Goal: Transaction & Acquisition: Subscribe to service/newsletter

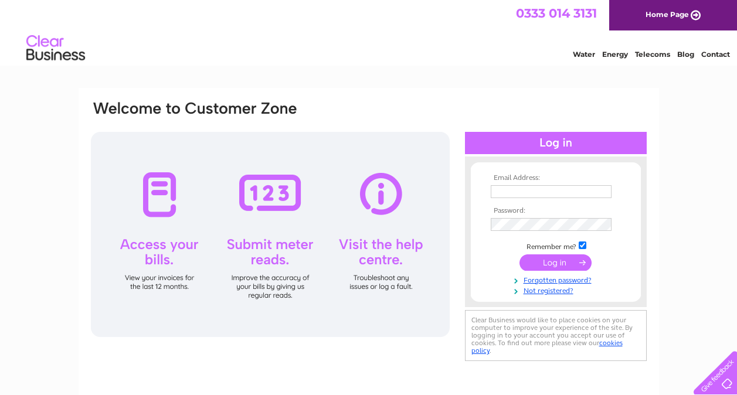
type input "admin@r-nfacades.com"
click at [553, 268] on input "submit" at bounding box center [556, 263] width 72 height 16
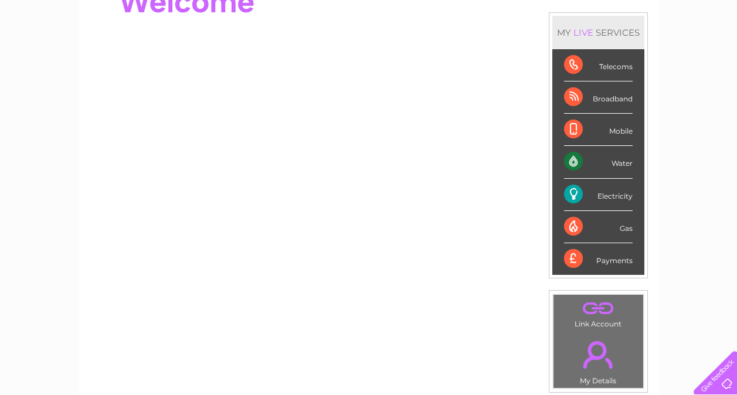
scroll to position [109, 0]
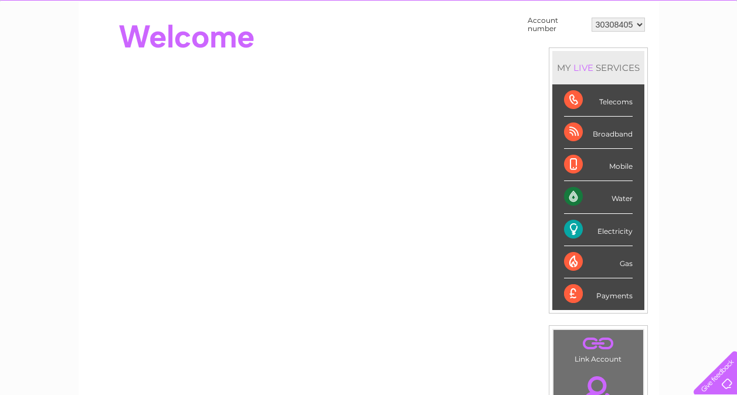
drag, startPoint x: 580, startPoint y: 294, endPoint x: 610, endPoint y: 295, distance: 29.9
click at [610, 295] on div "Payments" at bounding box center [598, 295] width 69 height 32
drag, startPoint x: 610, startPoint y: 295, endPoint x: 641, endPoint y: 289, distance: 31.6
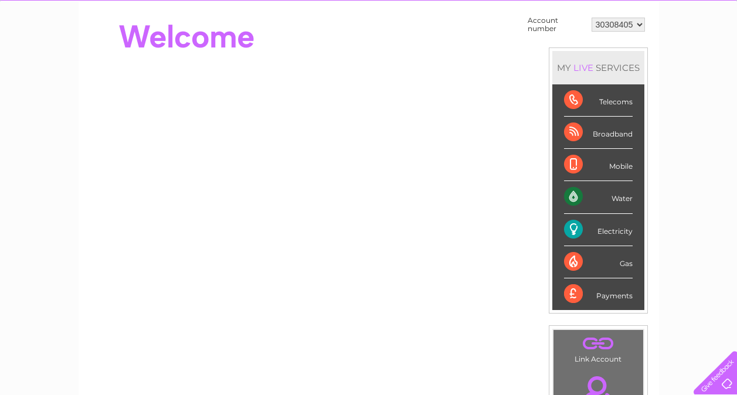
click at [641, 289] on li "Payments" at bounding box center [599, 295] width 92 height 32
click at [735, 120] on div "My Clear Business Login Details My Details My Preferences Link Account My Accou…" at bounding box center [368, 310] width 737 height 662
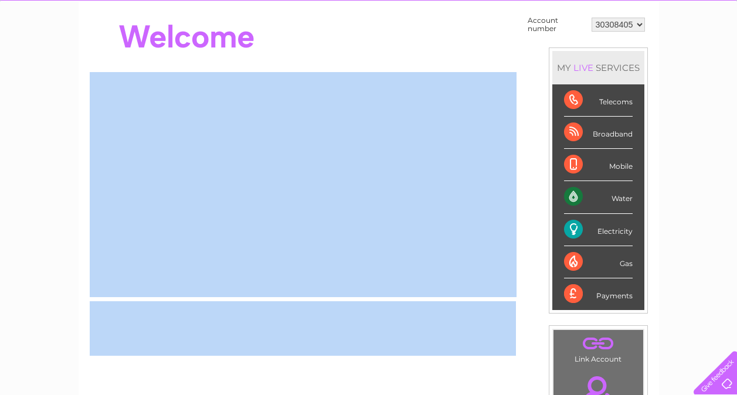
click at [735, 120] on div "My Clear Business Login Details My Details My Preferences Link Account My Accou…" at bounding box center [368, 310] width 737 height 662
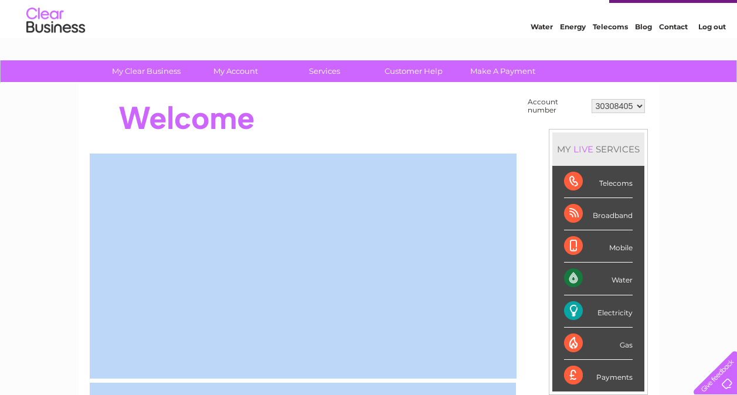
scroll to position [23, 0]
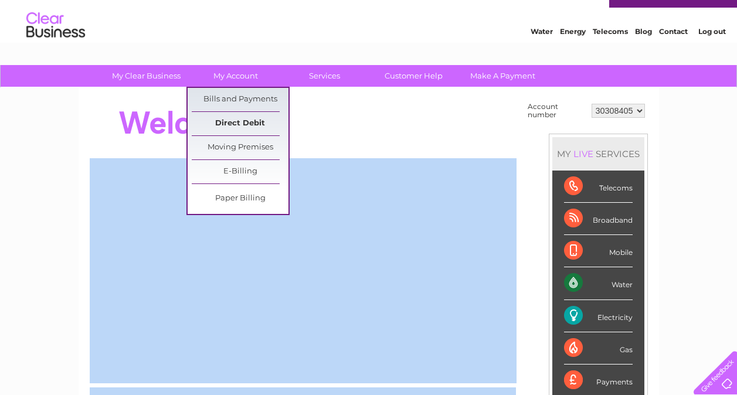
click at [239, 121] on link "Direct Debit" at bounding box center [240, 123] width 97 height 23
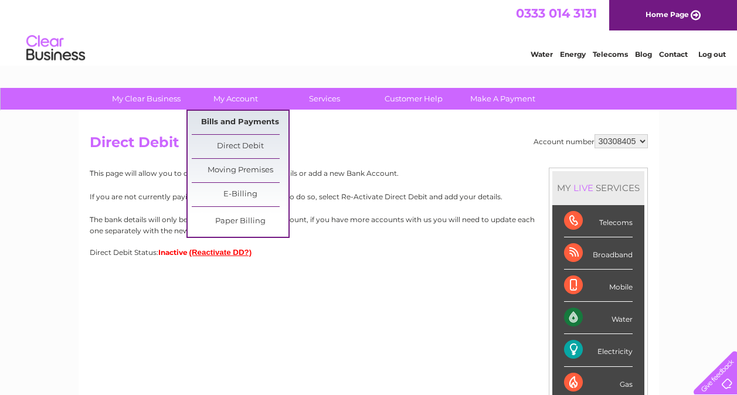
click at [233, 116] on link "Bills and Payments" at bounding box center [240, 122] width 97 height 23
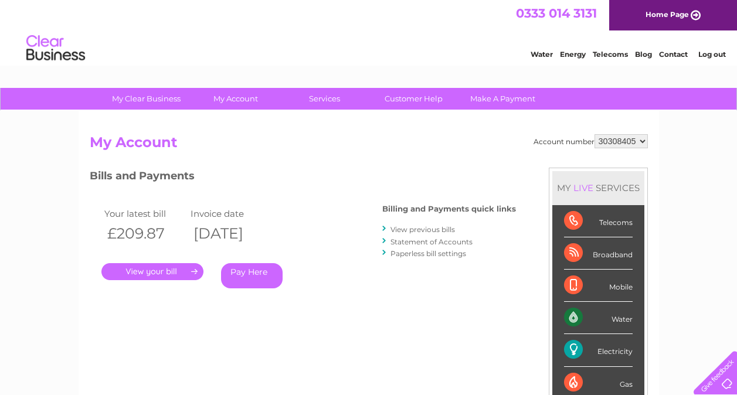
click at [251, 274] on link "Pay Here" at bounding box center [252, 275] width 62 height 25
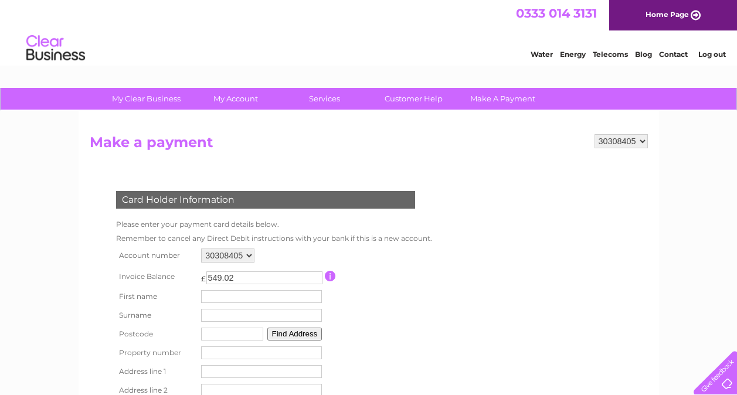
click at [478, 291] on form "30308405 Make a payment Card Holder Information Please enter your payment card …" at bounding box center [369, 302] width 559 height 337
click at [462, 134] on div "30308405 Make a payment Card Holder Information Please enter your payment card …" at bounding box center [369, 297] width 581 height 373
click at [261, 298] on input "text" at bounding box center [263, 297] width 122 height 14
type input "Marco"
type input "Nicol"
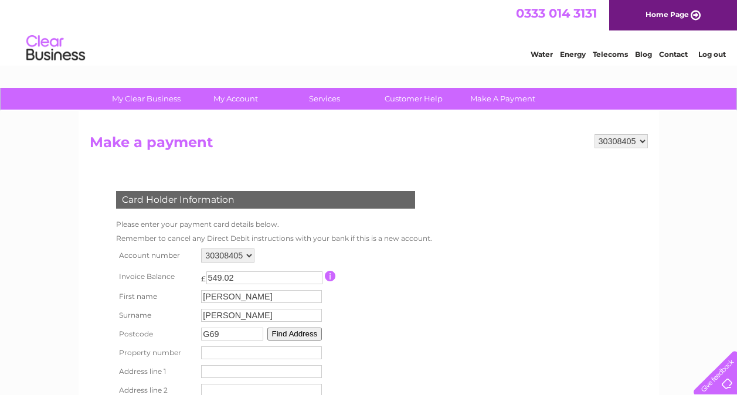
type input "G69 6QQ"
click at [268, 328] on button "Find Address" at bounding box center [295, 334] width 55 height 13
click at [234, 360] on input "number" at bounding box center [261, 360] width 121 height 13
click at [313, 361] on input "-1" at bounding box center [261, 360] width 121 height 13
click at [313, 361] on input "-2" at bounding box center [261, 360] width 121 height 13
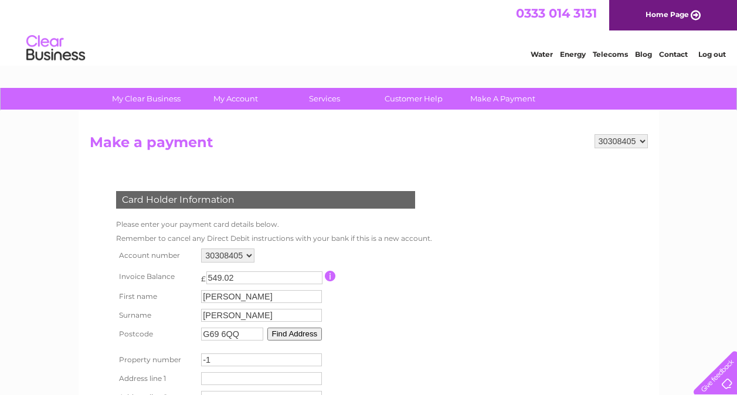
click at [315, 359] on input "-1" at bounding box center [261, 360] width 121 height 13
click at [315, 359] on input "0" at bounding box center [261, 360] width 121 height 13
type input "1"
click at [315, 359] on input "1" at bounding box center [261, 360] width 121 height 13
type input "Hathersage Gardens"
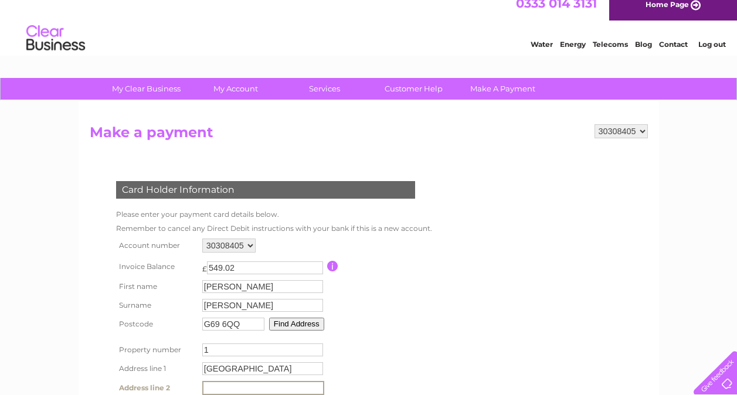
scroll to position [220, 0]
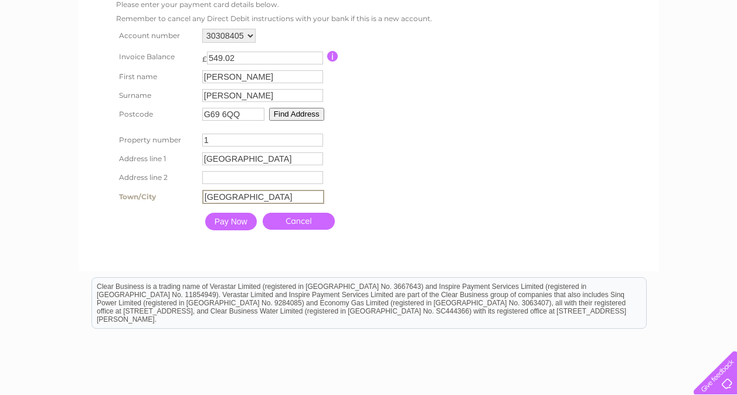
type input "Glasgow"
drag, startPoint x: 241, startPoint y: 235, endPoint x: 231, endPoint y: 226, distance: 13.7
click at [231, 226] on td "Pay Now Cancel" at bounding box center [313, 220] width 231 height 29
click at [231, 226] on input "Pay Now" at bounding box center [230, 221] width 52 height 18
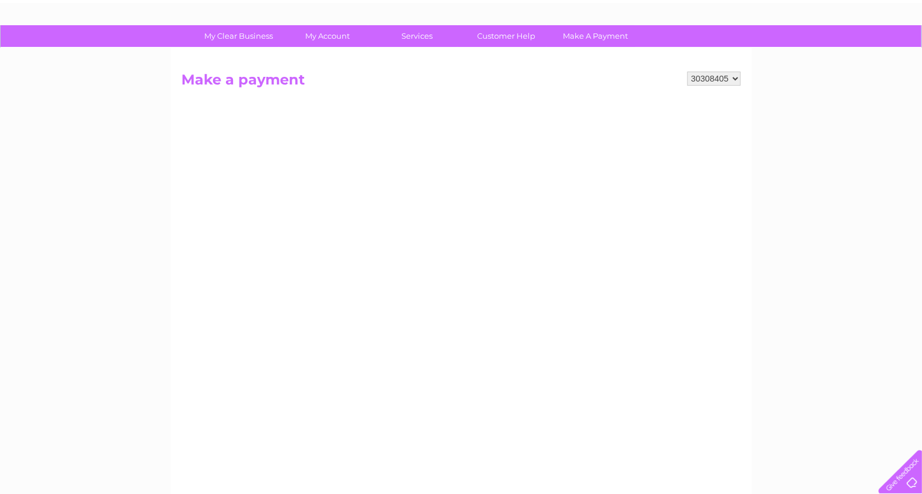
scroll to position [0, 0]
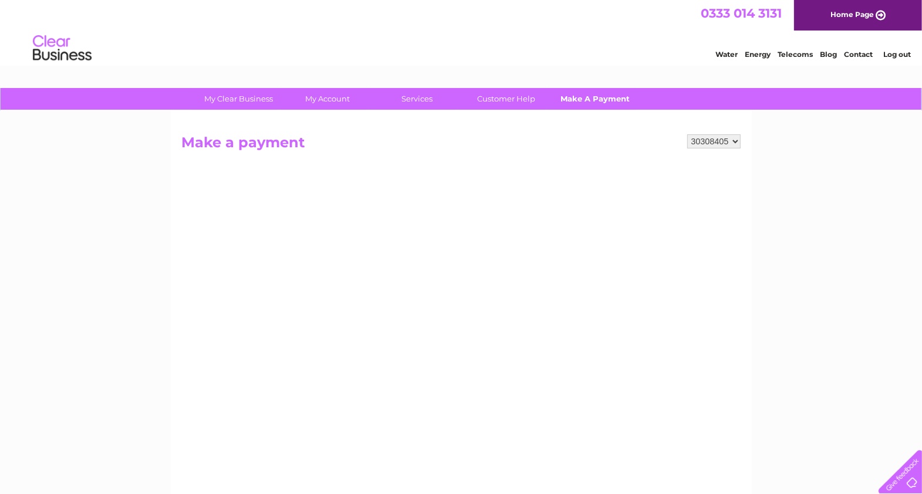
click at [625, 96] on link "Make A Payment" at bounding box center [595, 99] width 97 height 22
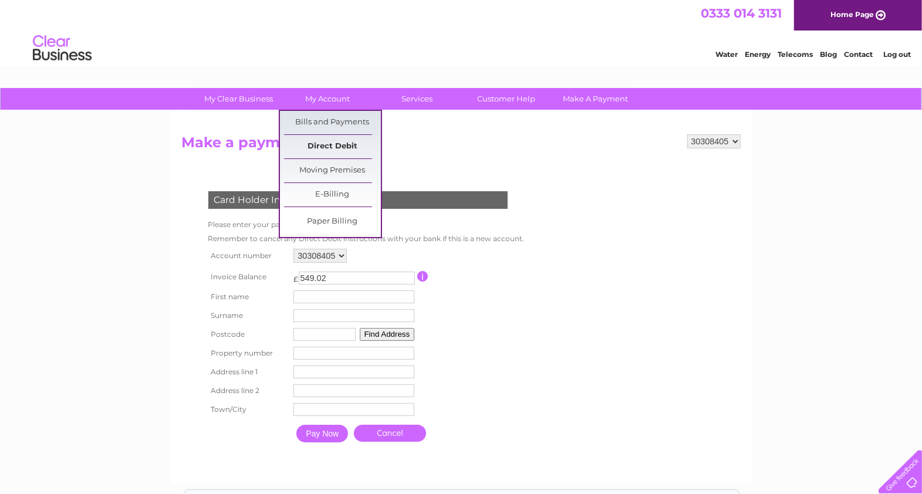
click at [334, 135] on link "Direct Debit" at bounding box center [332, 146] width 97 height 23
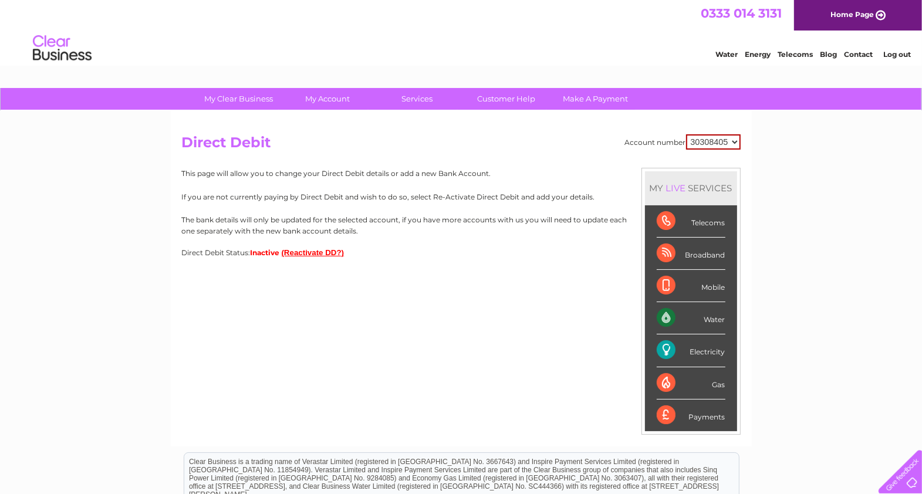
click at [316, 253] on button "(Reactivate DD?)" at bounding box center [313, 252] width 63 height 9
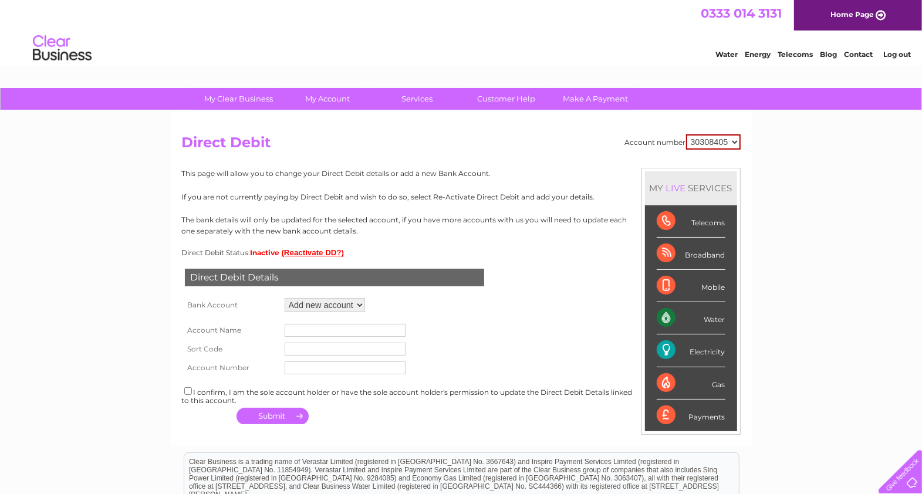
click at [347, 306] on select "Add new account" at bounding box center [325, 305] width 80 height 14
click at [330, 326] on input "text" at bounding box center [345, 330] width 121 height 13
type input "R&N Facades Limited"
type input "83-21-27"
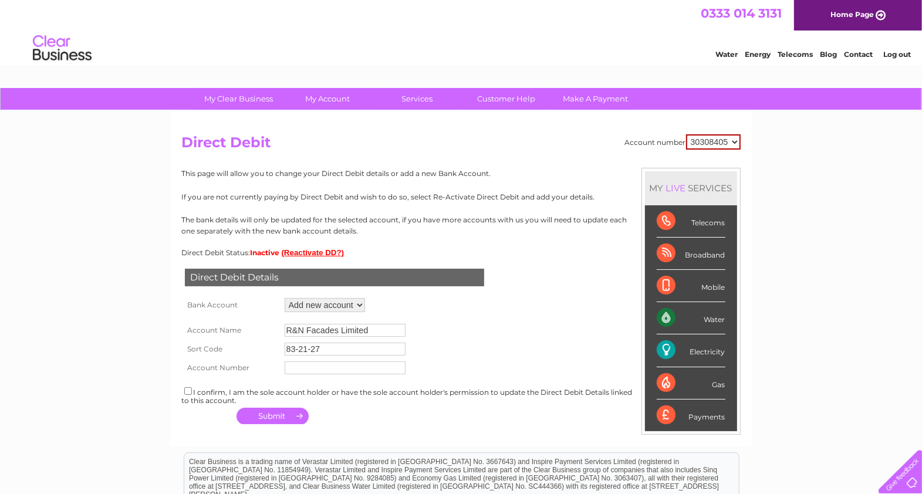
type input "11195174"
click at [185, 391] on input "checkbox" at bounding box center [188, 391] width 8 height 8
checkbox input "true"
click at [292, 414] on button "button" at bounding box center [272, 416] width 72 height 16
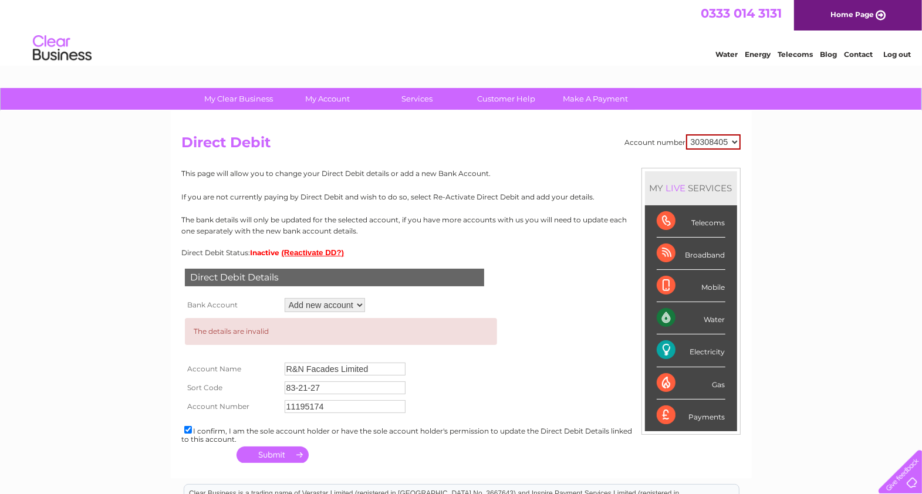
click at [344, 384] on input "83-21-27" at bounding box center [345, 387] width 121 height 13
click at [368, 368] on input "R&N Facades Limited" at bounding box center [345, 369] width 121 height 13
click at [280, 452] on button "button" at bounding box center [272, 454] width 72 height 16
click at [310, 389] on input "83-21-27" at bounding box center [345, 387] width 121 height 13
click at [299, 387] on input "83-2127" at bounding box center [345, 387] width 121 height 13
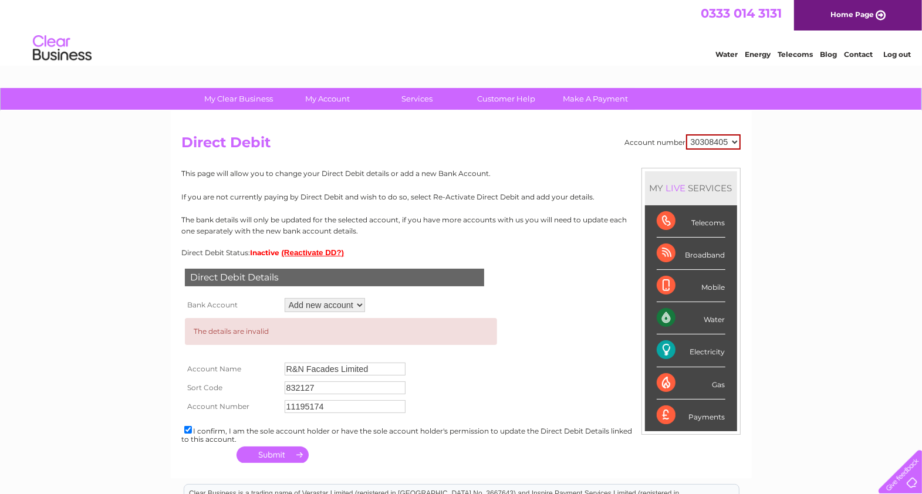
type input "832127"
click at [272, 466] on div "Account number 30308405 Direct Debit MY LIVE SERVICES Telecoms Broadband Mobile…" at bounding box center [461, 294] width 581 height 367
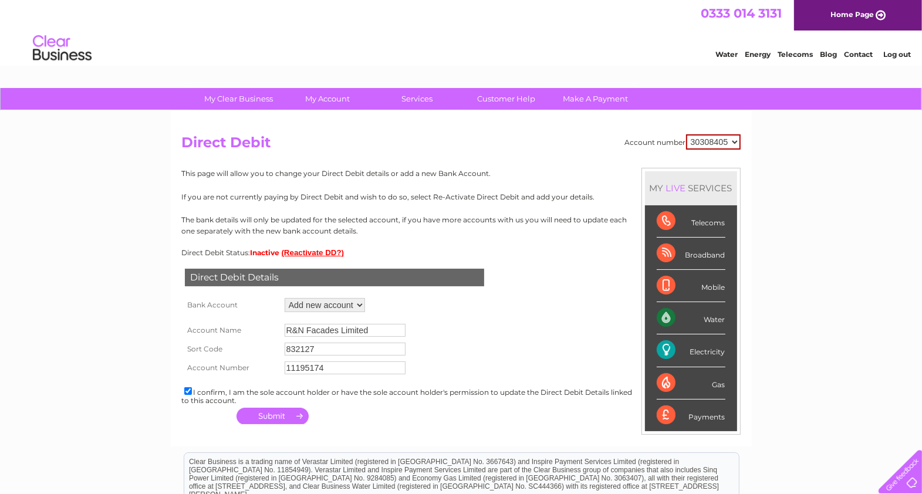
click at [270, 462] on div "Clear Business is a trading name of Verastar Limited (registered in [GEOGRAPHIC…" at bounding box center [461, 477] width 554 height 50
click at [269, 419] on button "button" at bounding box center [272, 416] width 72 height 16
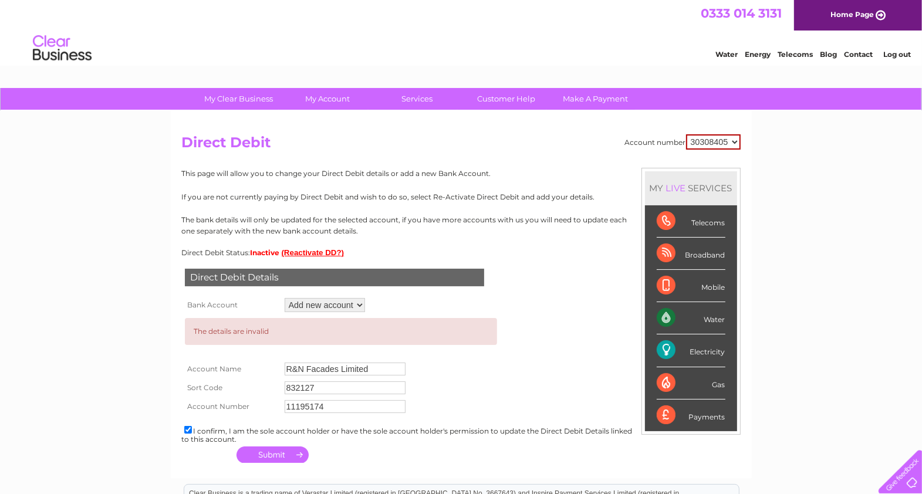
click at [300, 368] on input "R&N Facades Limited" at bounding box center [345, 369] width 121 height 13
type input "R and N Facades Limited"
click at [282, 458] on button "button" at bounding box center [272, 454] width 72 height 16
click at [331, 250] on button "(Reactivate DD?)" at bounding box center [313, 252] width 63 height 9
drag, startPoint x: 399, startPoint y: 360, endPoint x: 393, endPoint y: 366, distance: 8.7
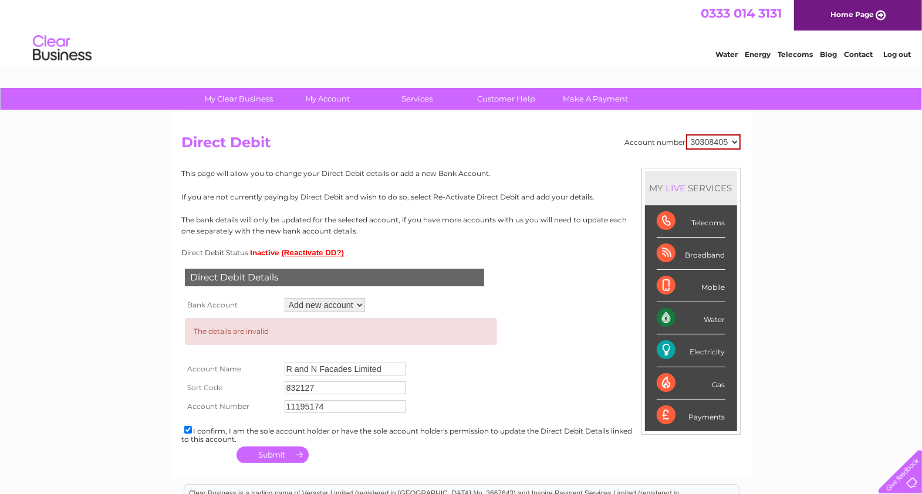
click at [393, 366] on td "R and N Facades Limited" at bounding box center [386, 369] width 209 height 19
click at [393, 366] on input "R and N Facades Limited" at bounding box center [345, 369] width 121 height 13
drag, startPoint x: 393, startPoint y: 366, endPoint x: 202, endPoint y: 334, distance: 193.3
click at [202, 334] on tbody "The details are invalid Account Name R and N Facades Limited Sort Code 832127 A…" at bounding box center [341, 365] width 318 height 101
drag, startPoint x: 334, startPoint y: 388, endPoint x: 210, endPoint y: 383, distance: 124.5
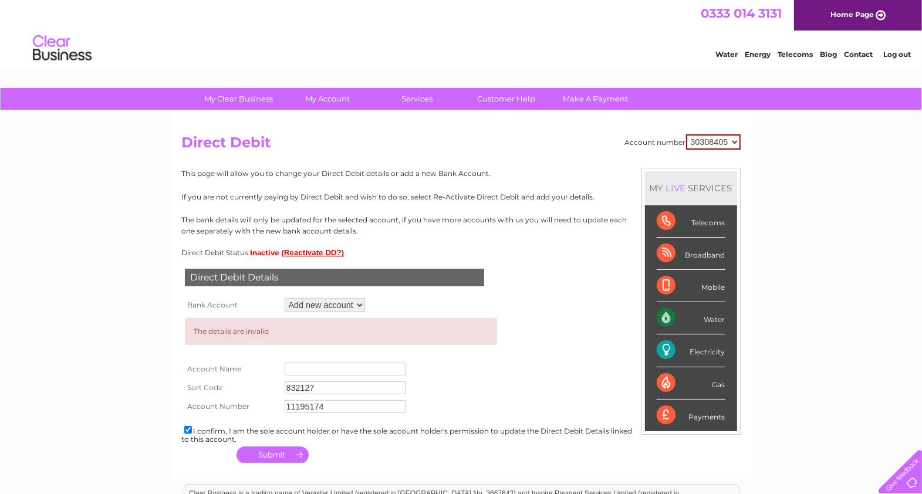
click at [210, 383] on tr "Sort Code 832127" at bounding box center [341, 387] width 318 height 19
drag, startPoint x: 348, startPoint y: 413, endPoint x: 343, endPoint y: 403, distance: 11.3
click at [343, 403] on div "Direct Debit Details Bank Account Add new account Loading... The details are in…" at bounding box center [461, 361] width 559 height 209
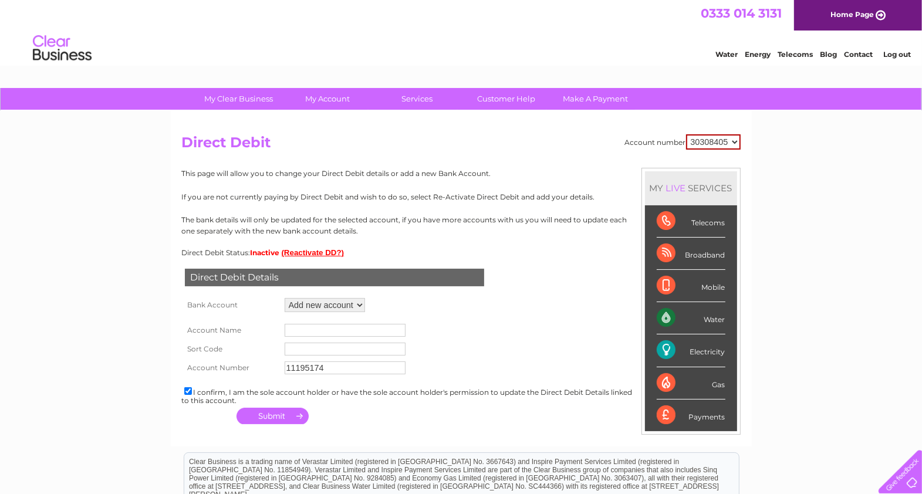
drag, startPoint x: 343, startPoint y: 403, endPoint x: 246, endPoint y: 366, distance: 103.1
click at [246, 366] on tr "Account Number 11195174" at bounding box center [298, 367] width 232 height 19
click at [307, 328] on input "text" at bounding box center [345, 330] width 121 height 13
type input "R&N Facades Limited"
click at [330, 350] on input "text" at bounding box center [345, 349] width 121 height 13
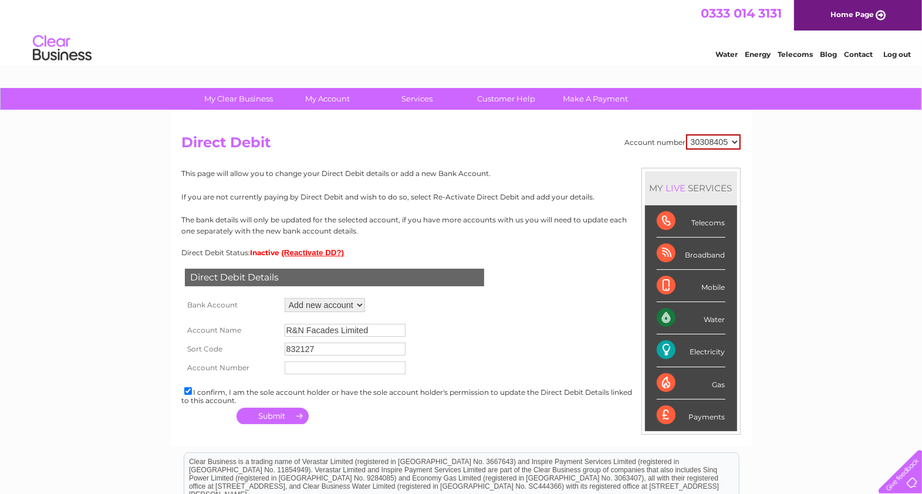
type input "832127"
type input "11195174"
click at [512, 195] on p "If you are not currently paying by Direct Debit and wish to do so, select Re-Ac…" at bounding box center [461, 196] width 559 height 11
click at [284, 412] on button "button" at bounding box center [272, 416] width 72 height 16
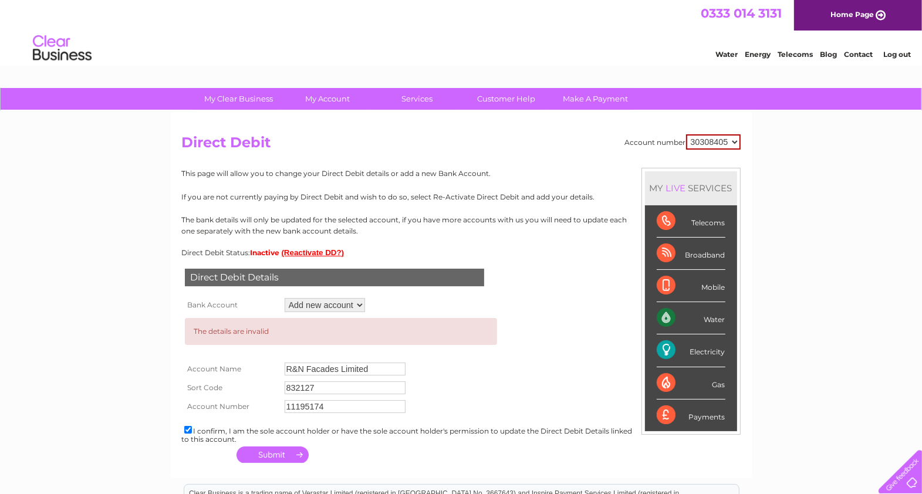
click at [353, 303] on select "Add new account" at bounding box center [325, 305] width 80 height 14
click at [285, 298] on select "Add new account" at bounding box center [325, 305] width 80 height 14
click at [292, 389] on input "832127" at bounding box center [345, 387] width 121 height 13
click at [306, 384] on input "83-2127" at bounding box center [345, 387] width 121 height 13
type input "83-21-27"
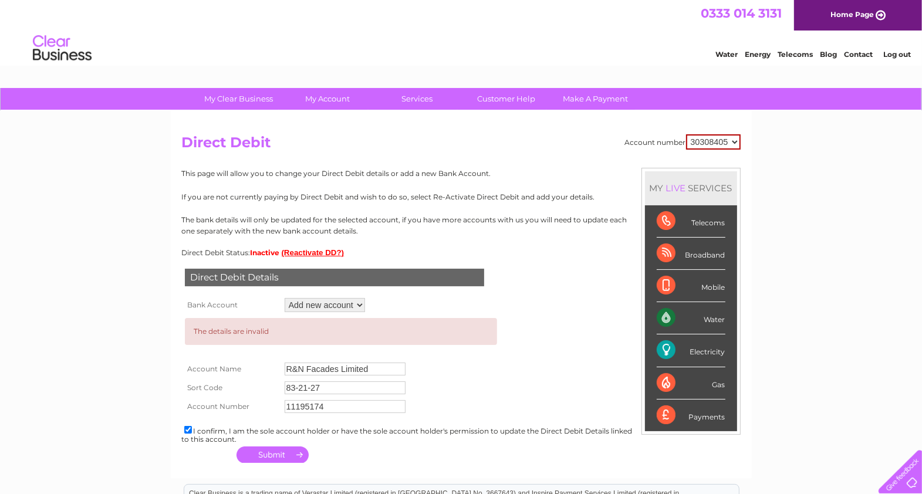
click at [278, 452] on button "button" at bounding box center [272, 454] width 72 height 16
click at [586, 103] on link "Make A Payment" at bounding box center [595, 99] width 97 height 22
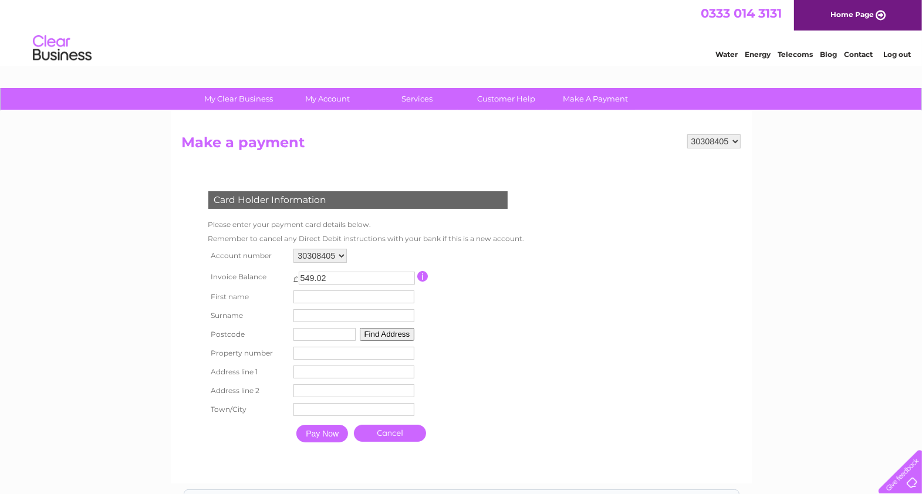
click at [56, 113] on div "My Clear Business Login Details My Details My Preferences Link Account My Accou…" at bounding box center [461, 386] width 922 height 596
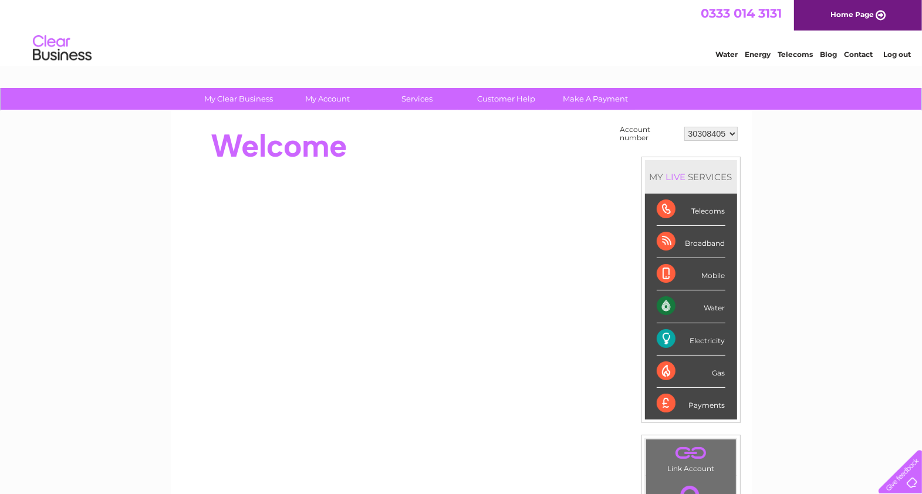
click at [899, 50] on link "Log out" at bounding box center [897, 54] width 28 height 9
